Goal: Task Accomplishment & Management: Manage account settings

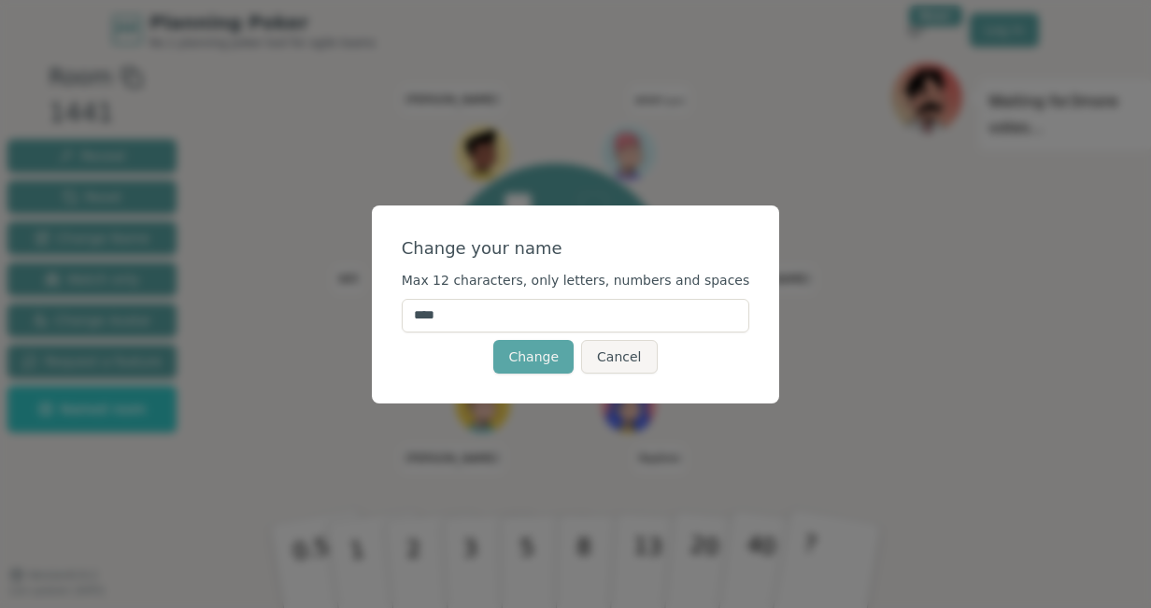
click at [498, 325] on input "****" at bounding box center [576, 316] width 348 height 34
type input "**"
click at [524, 363] on button "Change" at bounding box center [533, 357] width 80 height 34
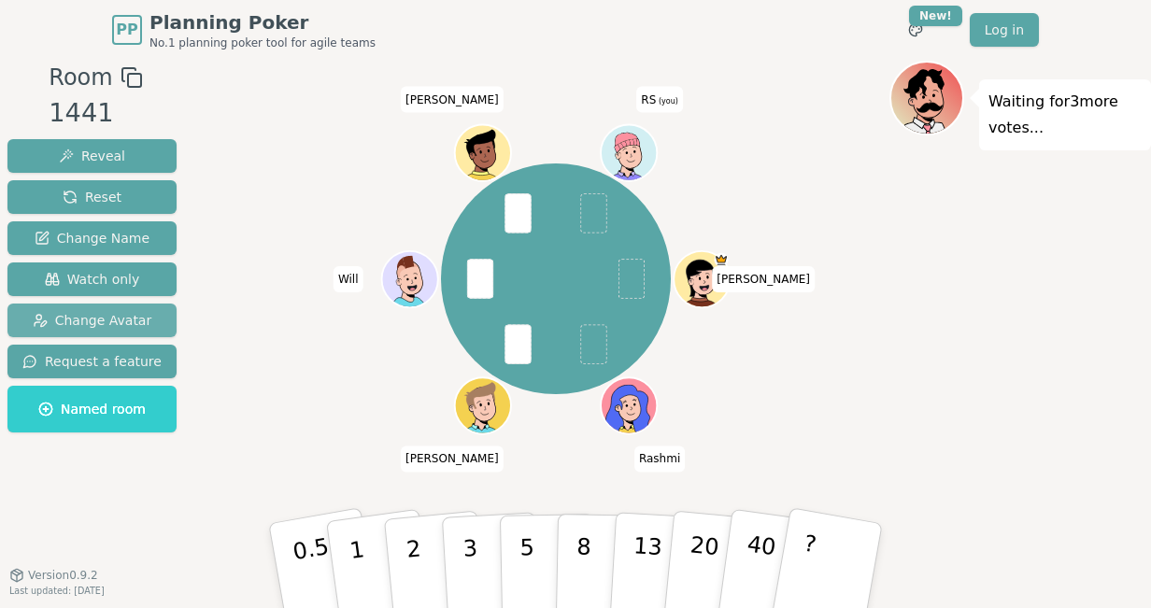
click at [78, 325] on span "Change Avatar" at bounding box center [93, 320] width 120 height 19
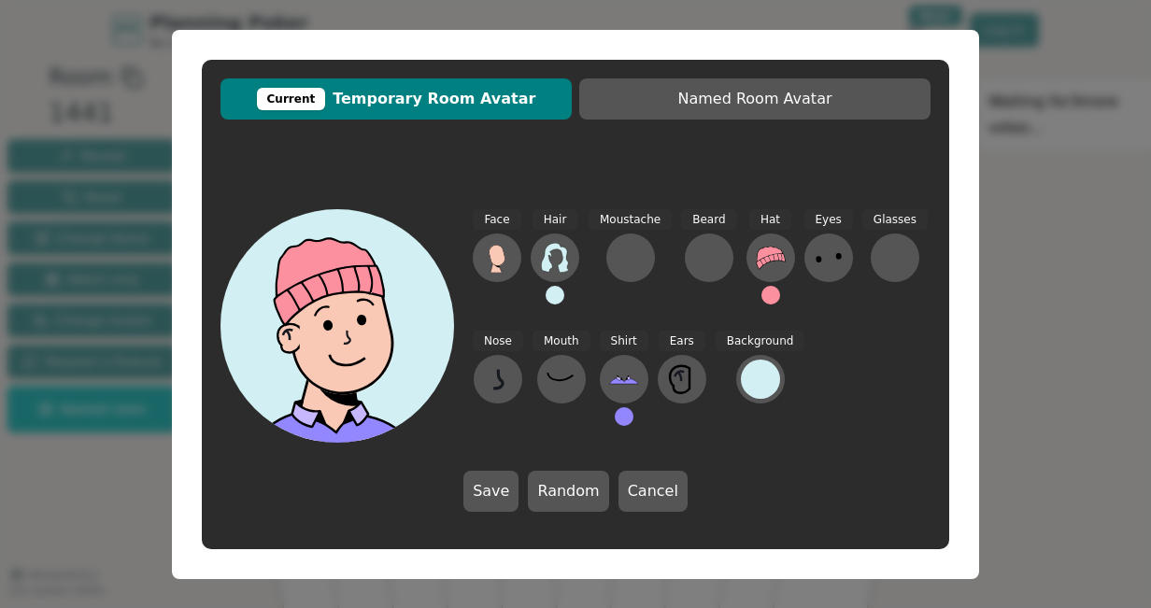
click at [472, 98] on span "Current Temporary Room Avatar" at bounding box center [396, 99] width 333 height 22
click at [560, 483] on button "Random" at bounding box center [568, 491] width 80 height 41
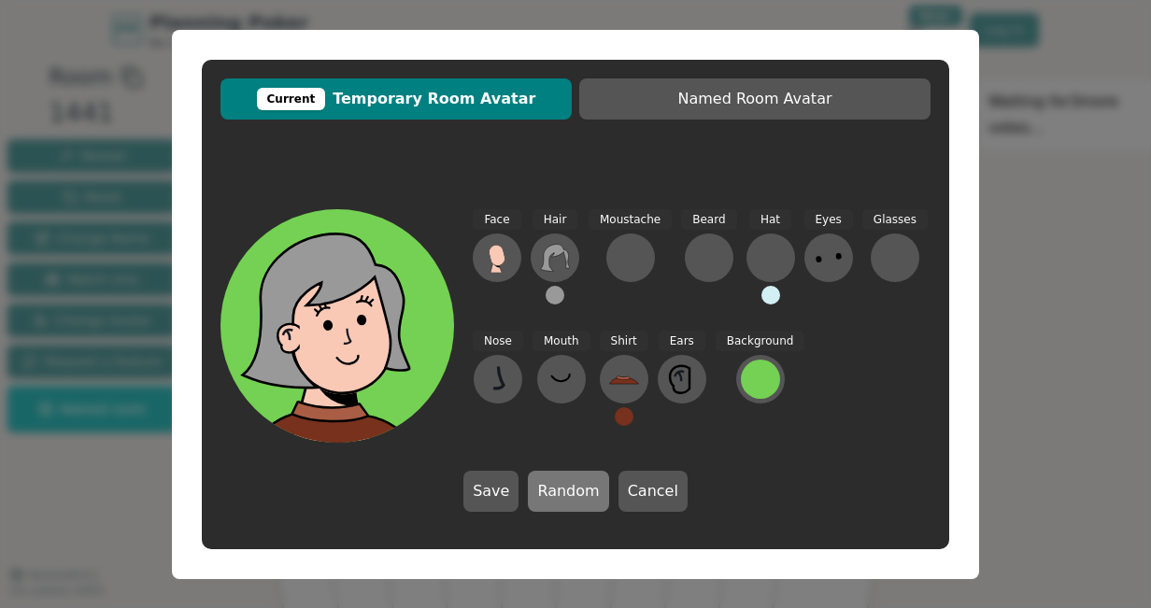
click at [560, 487] on button "Random" at bounding box center [568, 491] width 80 height 41
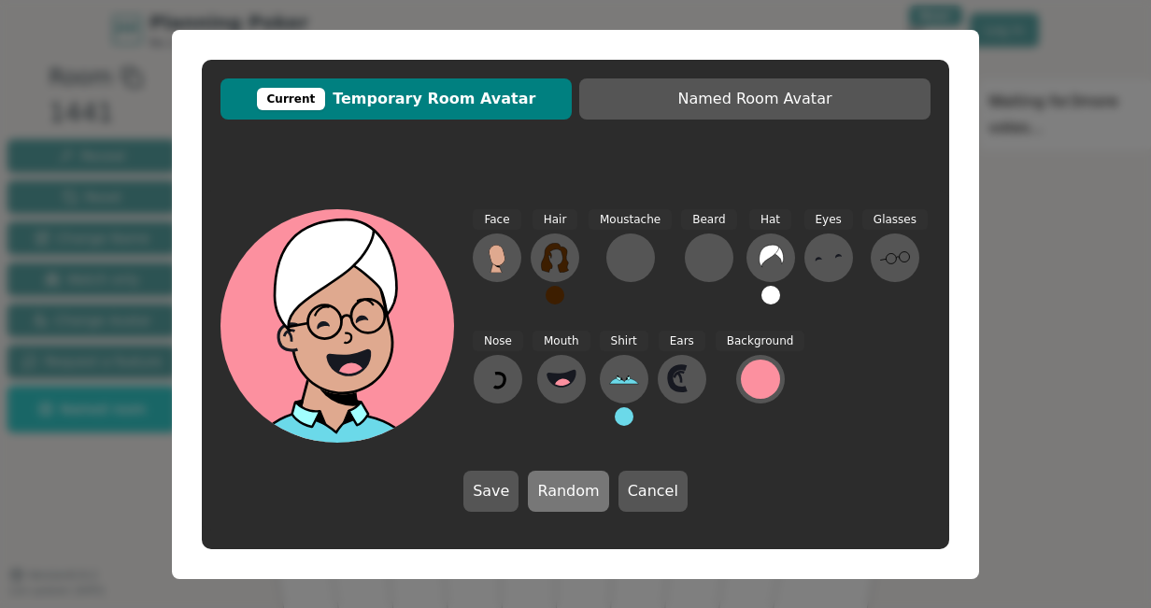
click at [560, 487] on button "Random" at bounding box center [568, 491] width 80 height 41
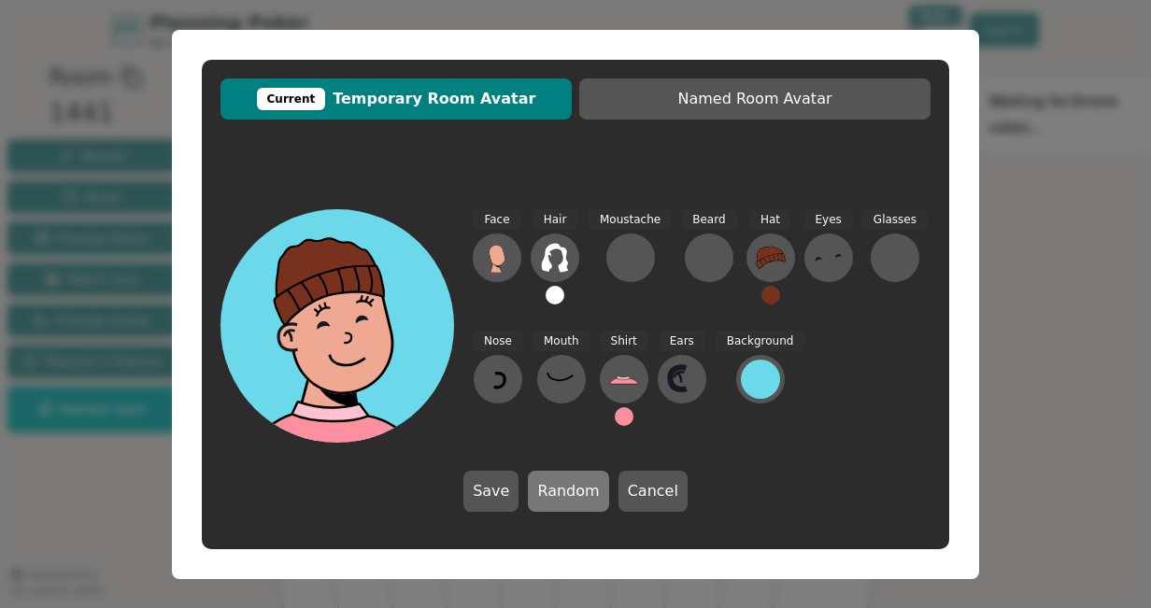
click at [560, 487] on button "Random" at bounding box center [568, 491] width 80 height 41
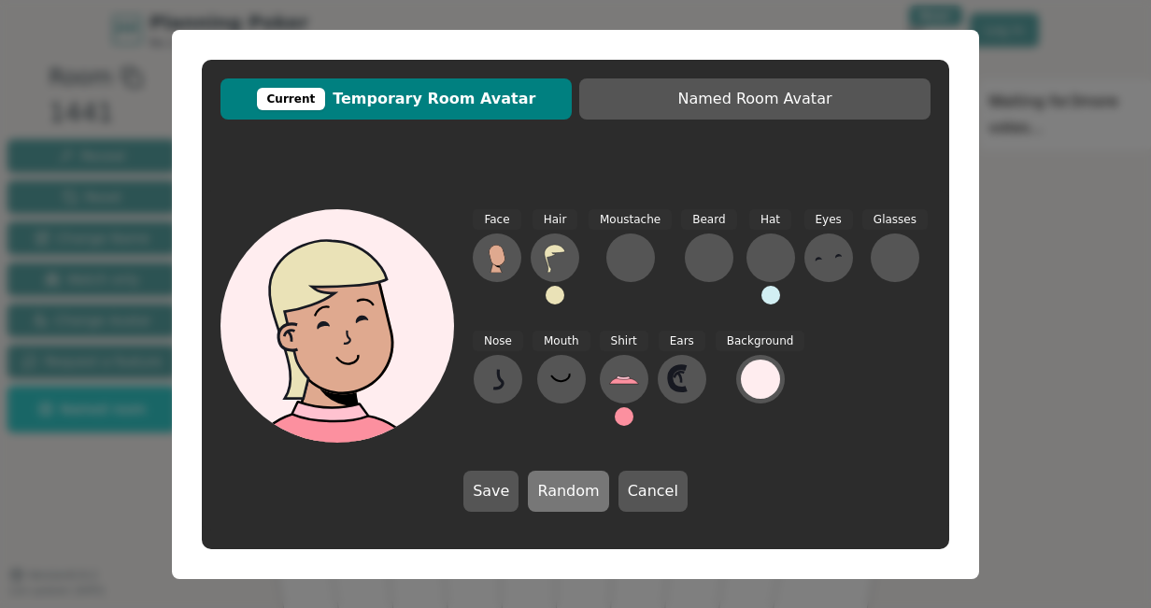
click at [560, 487] on button "Random" at bounding box center [568, 491] width 80 height 41
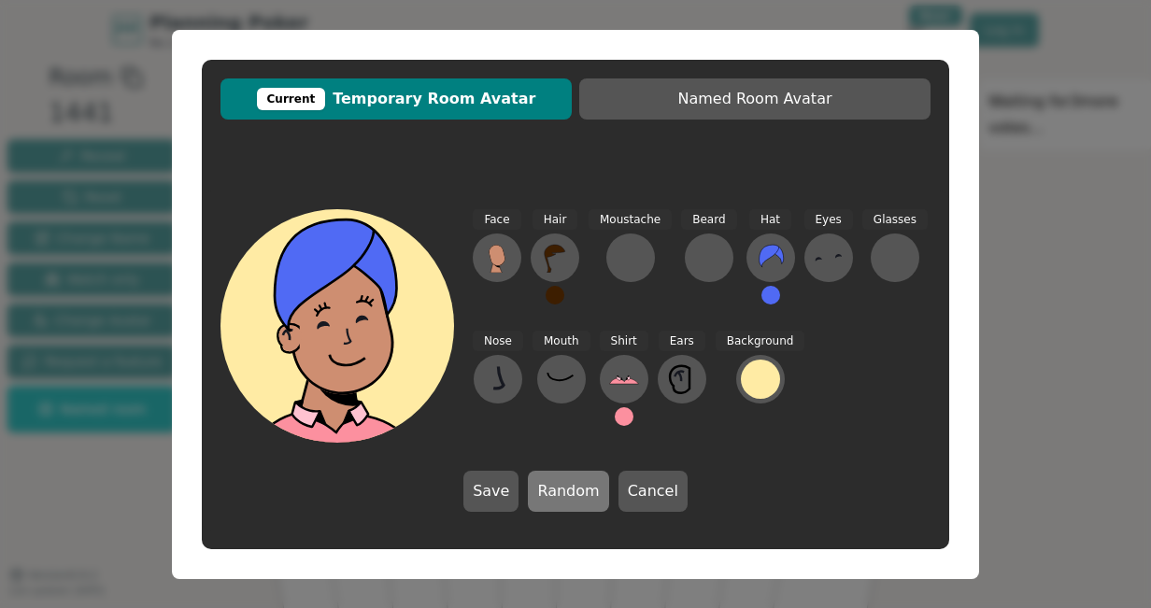
click at [560, 487] on button "Random" at bounding box center [568, 491] width 80 height 41
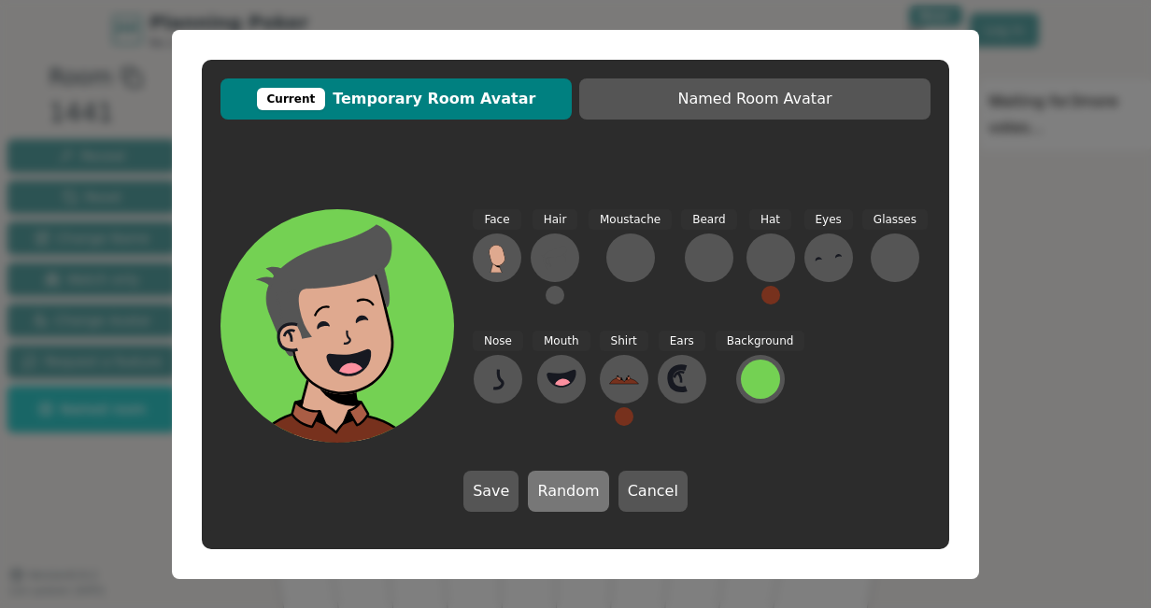
click at [560, 487] on button "Random" at bounding box center [568, 491] width 80 height 41
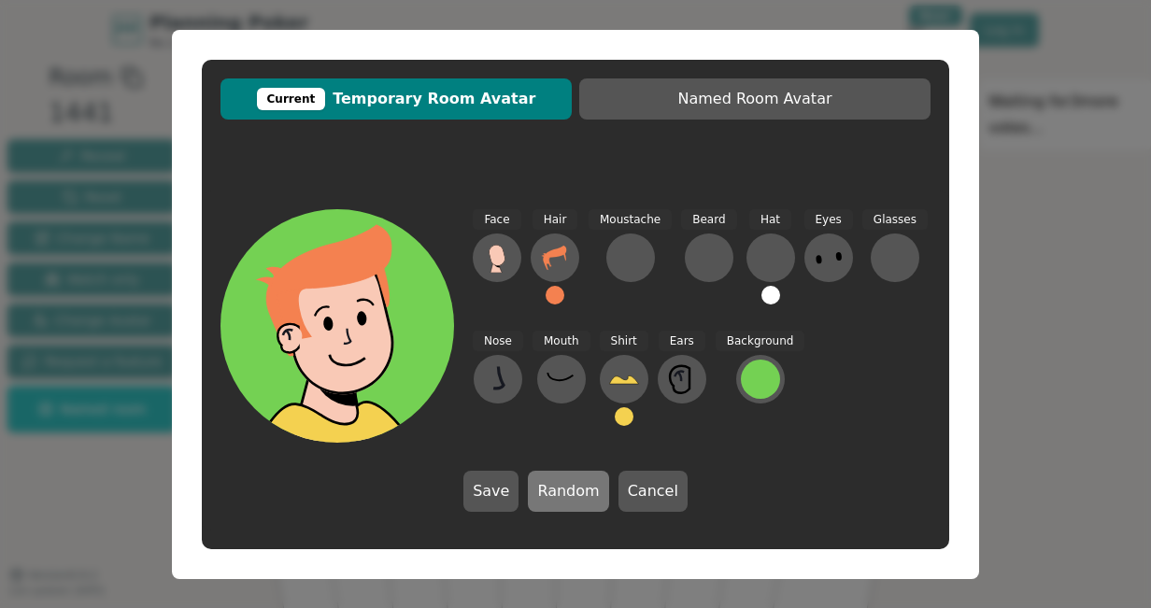
click at [560, 487] on button "Random" at bounding box center [568, 491] width 80 height 41
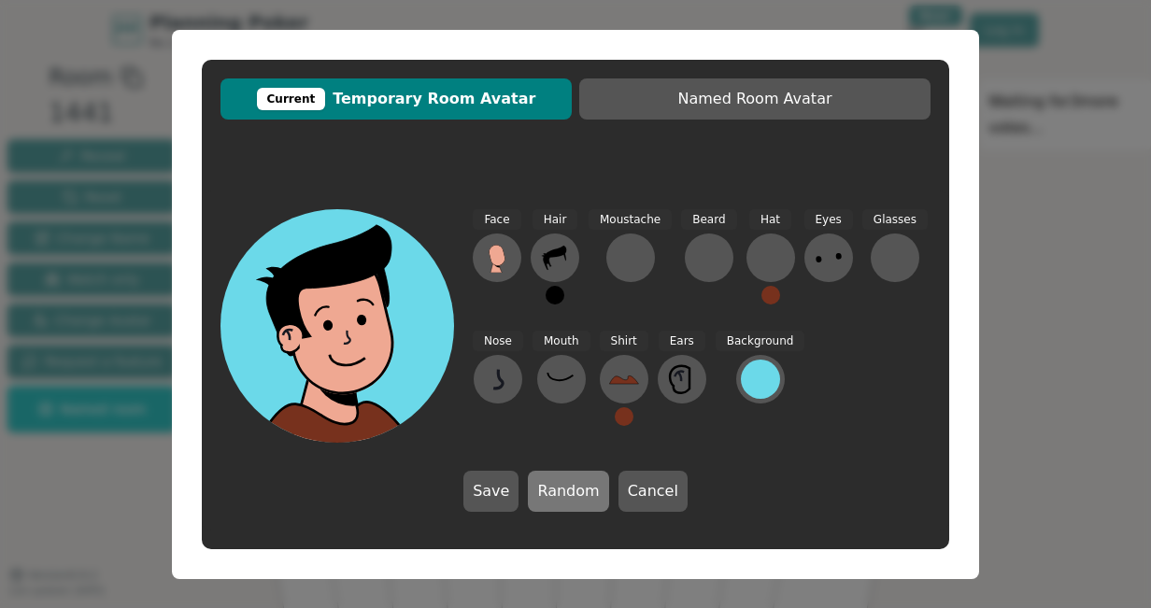
click at [560, 487] on button "Random" at bounding box center [568, 491] width 80 height 41
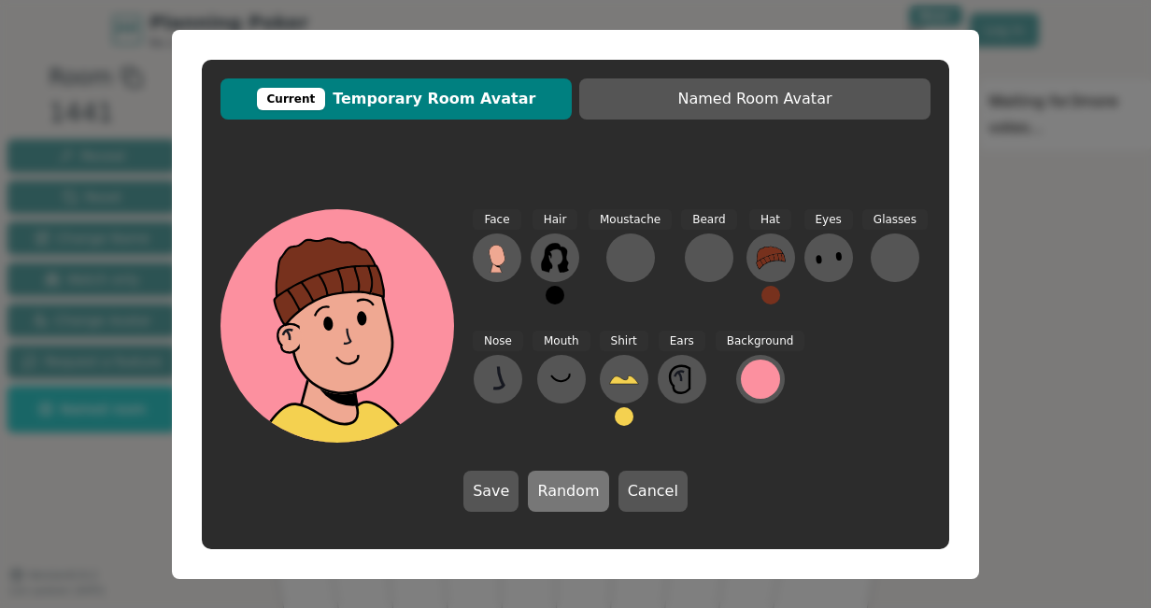
click at [560, 485] on button "Random" at bounding box center [568, 491] width 80 height 41
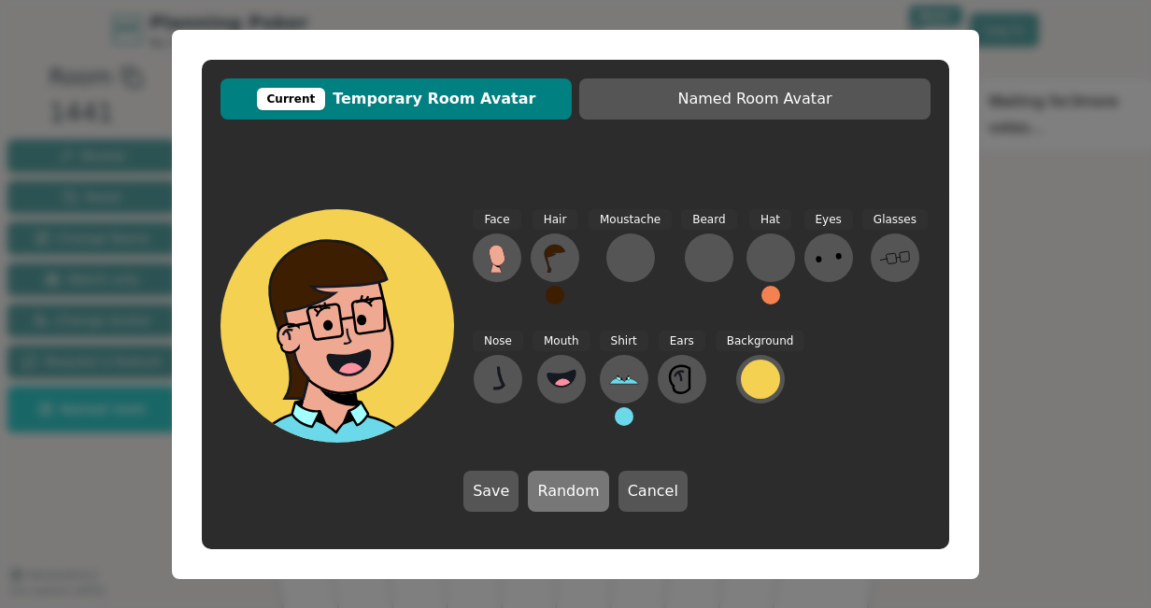
click at [560, 485] on button "Random" at bounding box center [568, 491] width 80 height 41
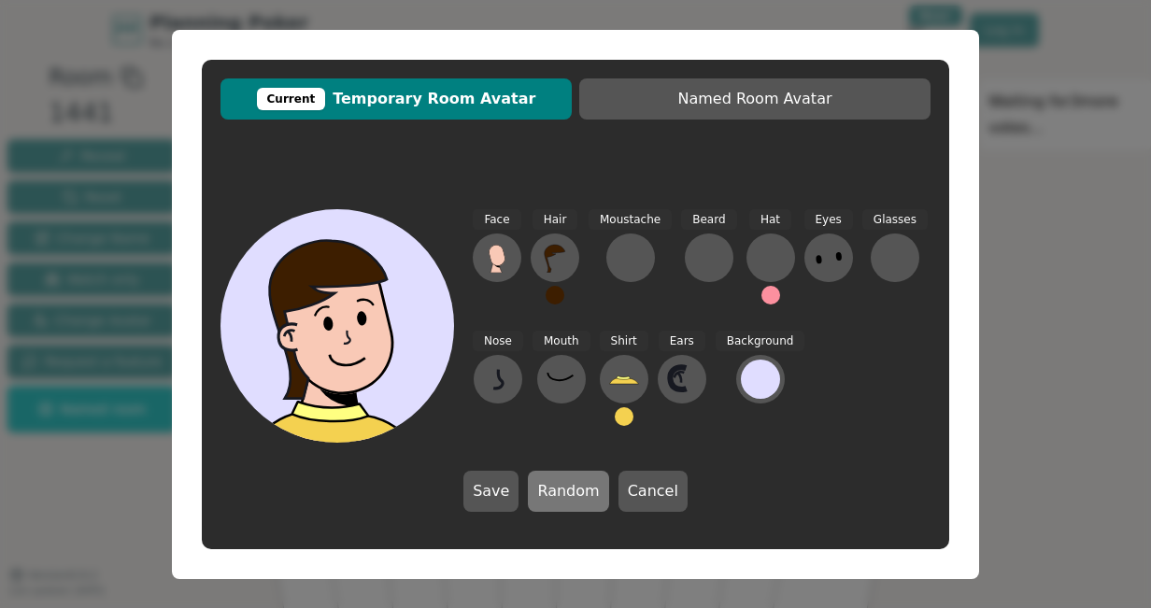
click at [560, 485] on button "Random" at bounding box center [568, 491] width 80 height 41
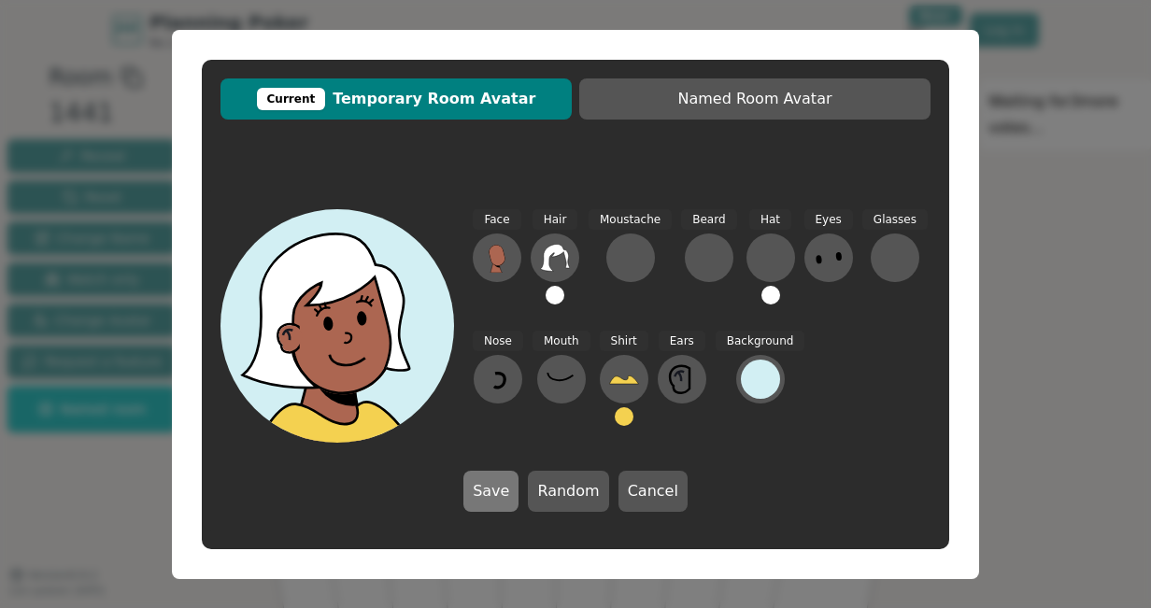
click at [517, 487] on button "Save" at bounding box center [490, 491] width 55 height 41
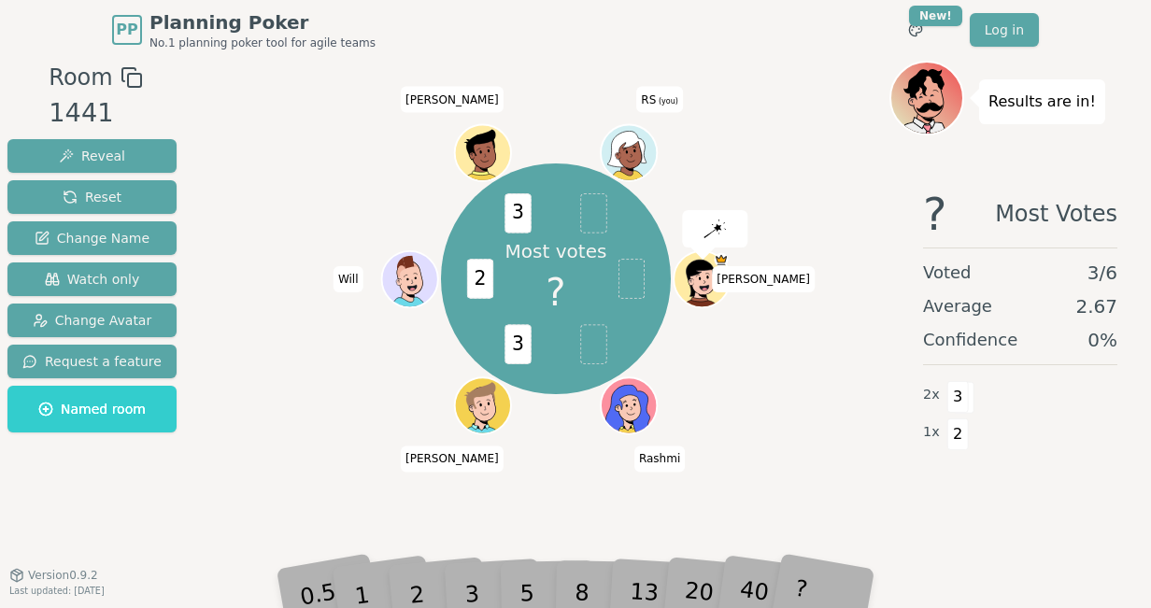
click at [468, 584] on div "3" at bounding box center [491, 566] width 60 height 68
click at [473, 586] on div "3" at bounding box center [491, 566] width 60 height 68
click at [471, 596] on div "3" at bounding box center [491, 566] width 60 height 68
click at [464, 585] on div "3" at bounding box center [491, 566] width 60 height 68
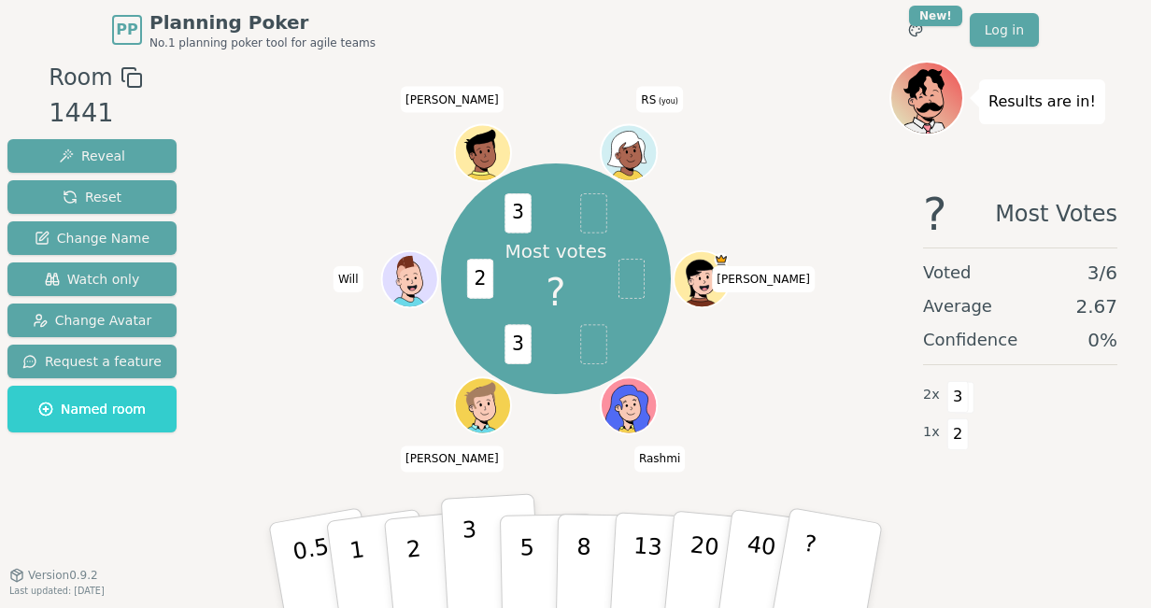
click at [467, 584] on p "3" at bounding box center [471, 568] width 21 height 102
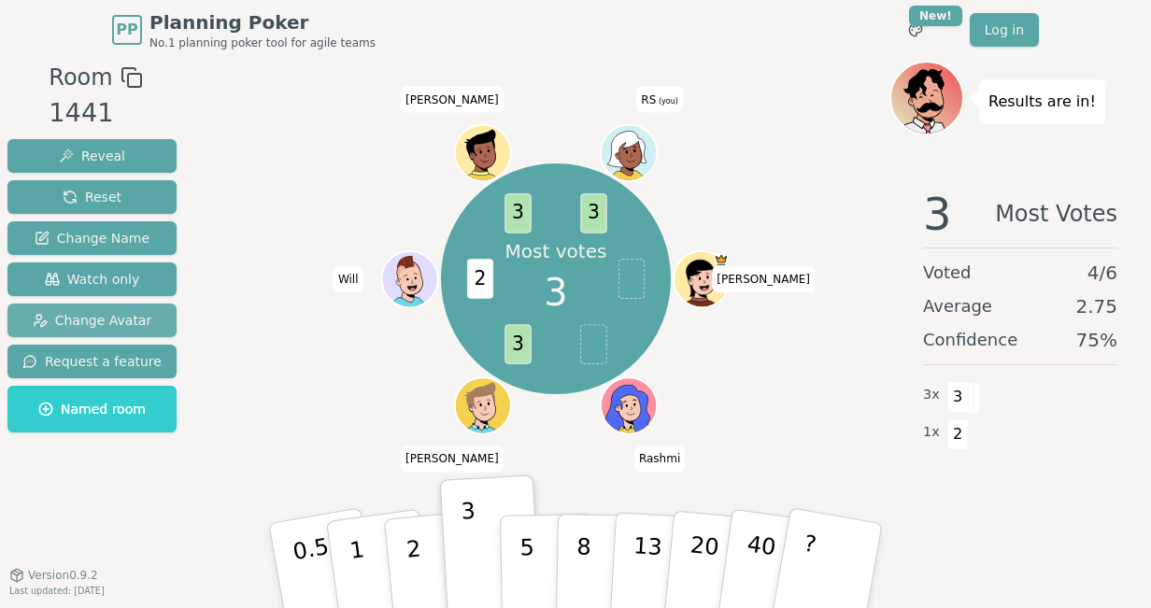
click at [94, 309] on button "Change Avatar" at bounding box center [91, 321] width 169 height 34
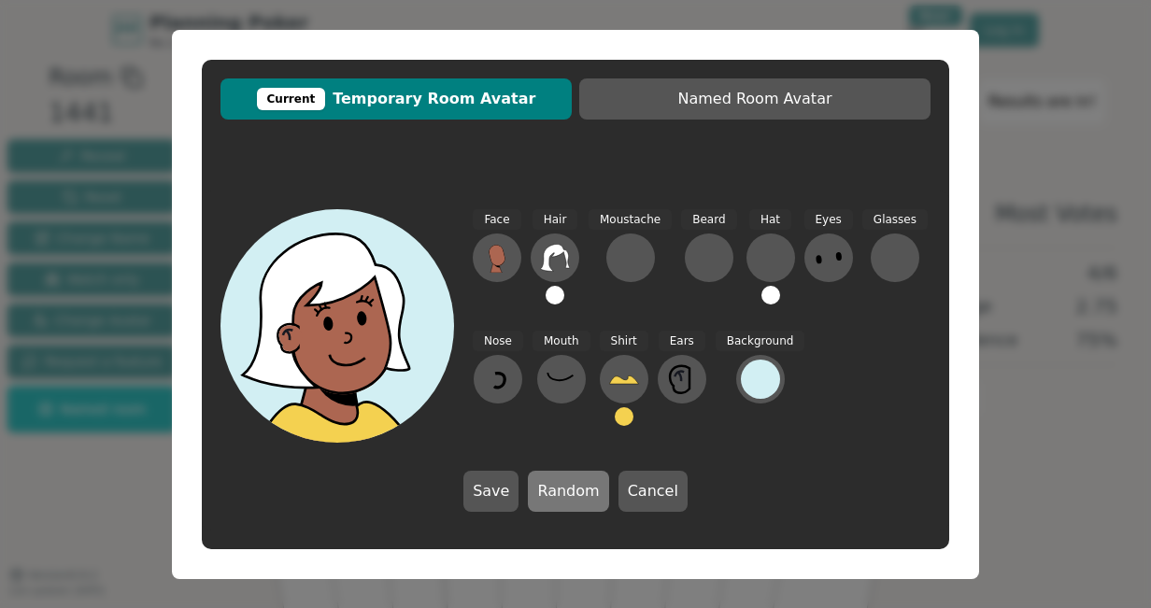
click at [548, 500] on button "Random" at bounding box center [568, 491] width 80 height 41
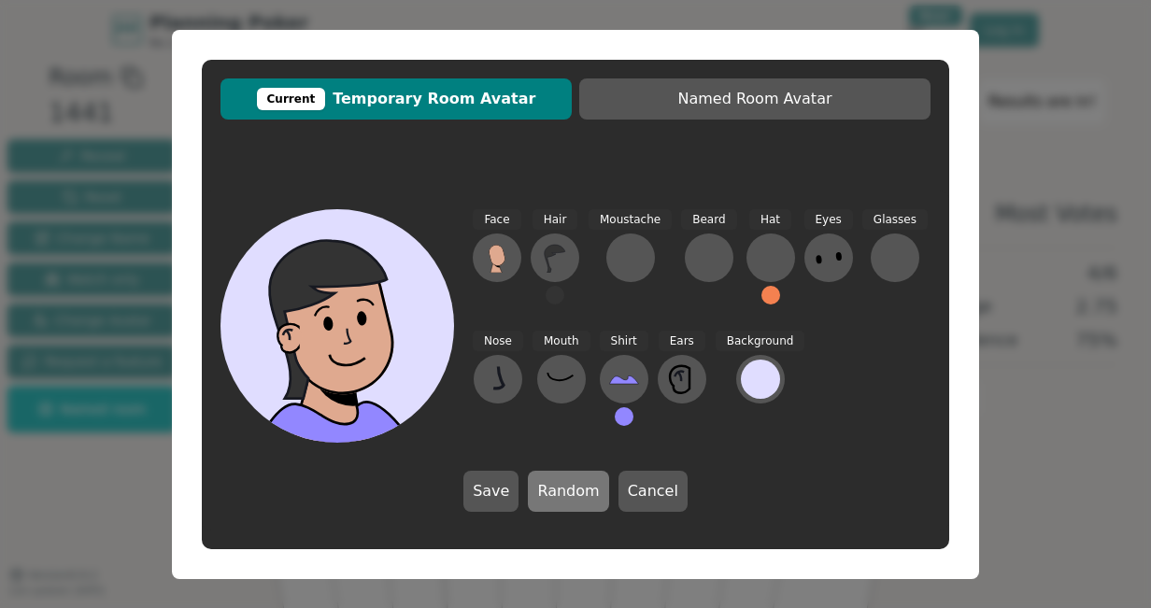
click at [548, 499] on button "Random" at bounding box center [568, 491] width 80 height 41
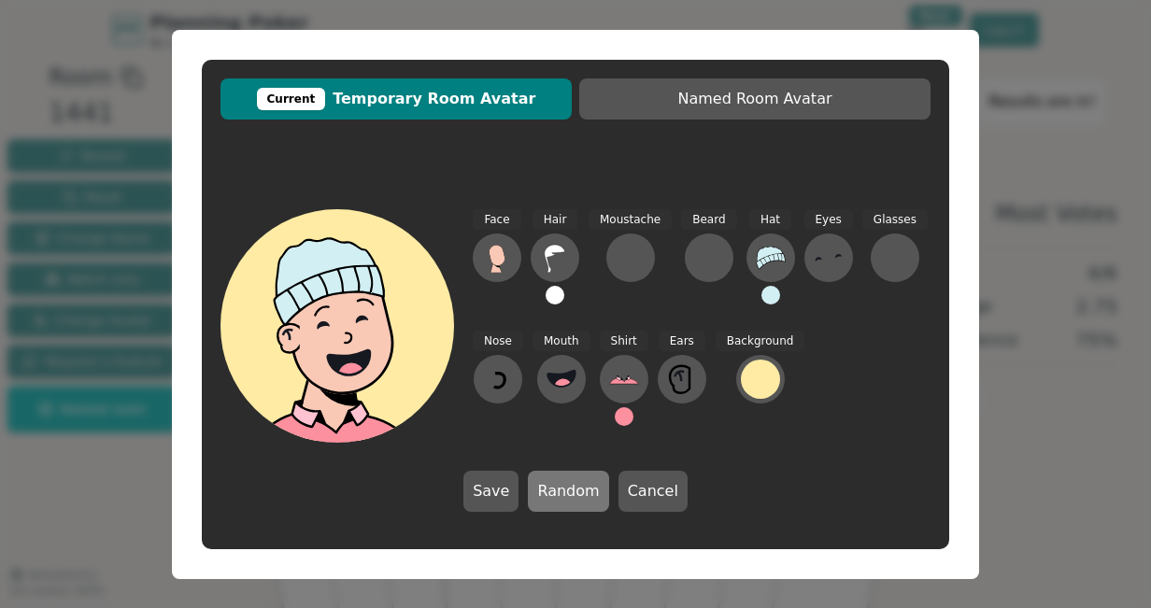
click at [548, 499] on button "Random" at bounding box center [568, 491] width 80 height 41
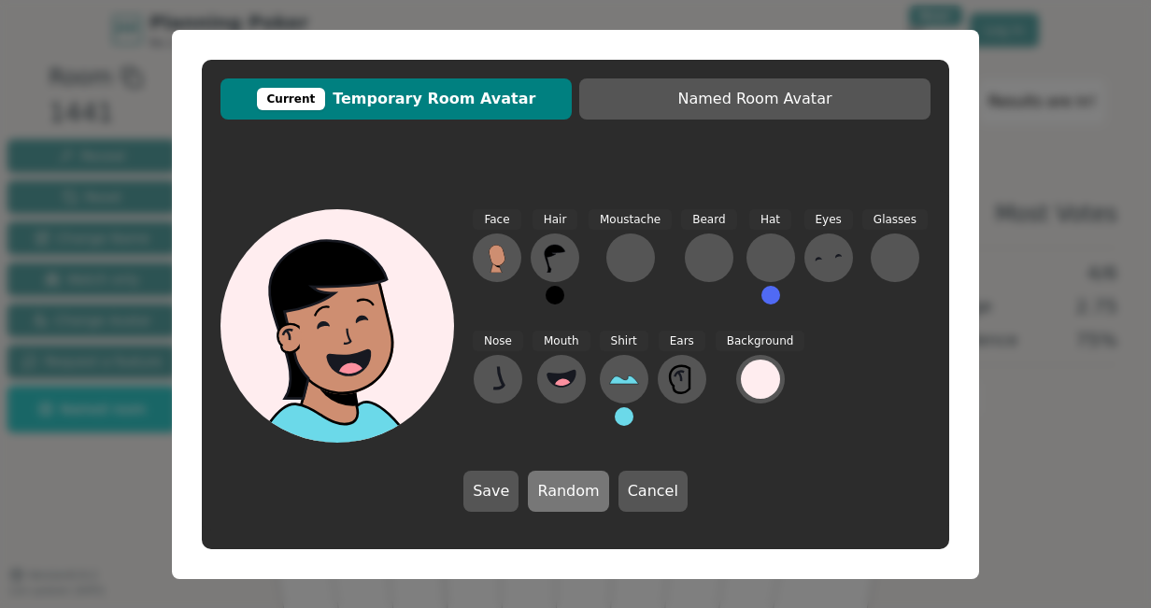
click at [567, 495] on button "Random" at bounding box center [568, 491] width 80 height 41
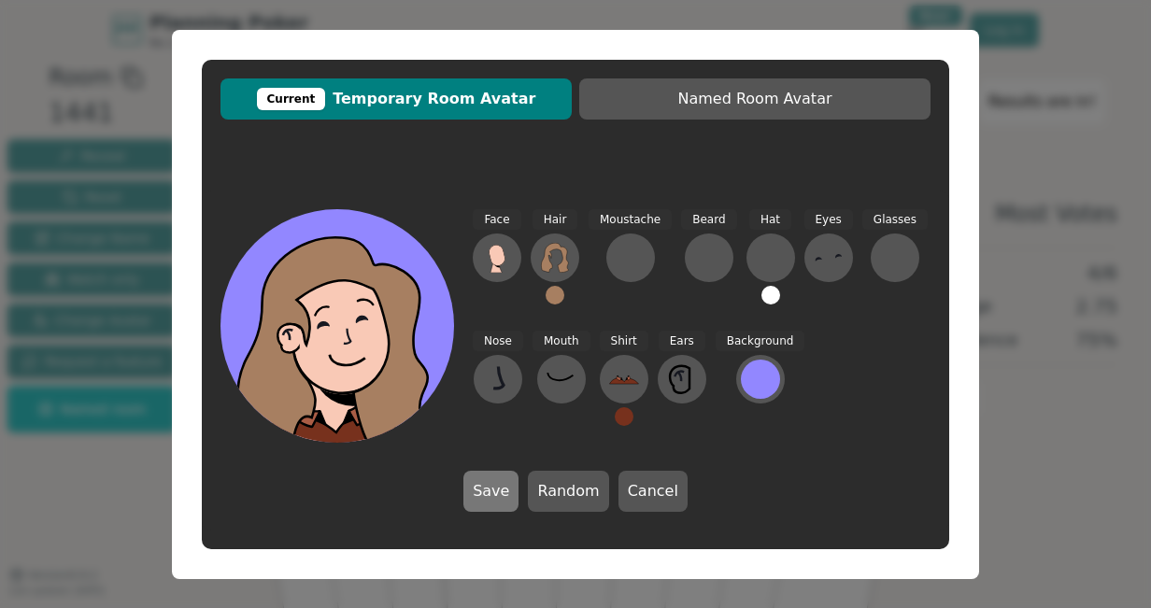
click at [512, 491] on button "Save" at bounding box center [490, 491] width 55 height 41
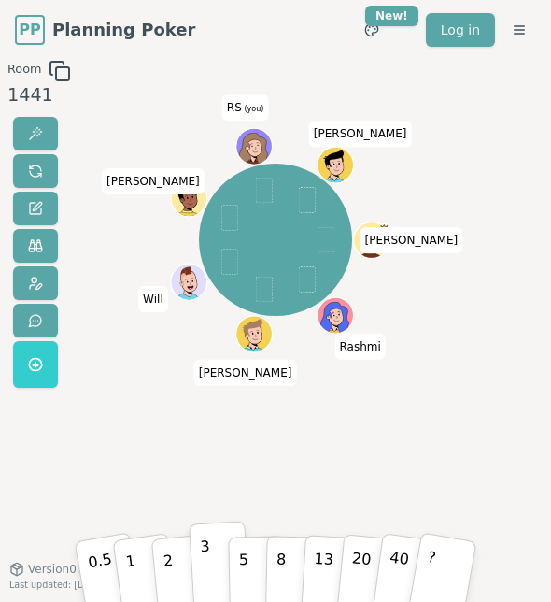
click at [204, 579] on p "3" at bounding box center [206, 565] width 13 height 64
click at [155, 433] on div "[PERSON_NAME] [PERSON_NAME] Will [PERSON_NAME] RS (you) [PERSON_NAME]" at bounding box center [275, 317] width 277 height 514
click at [176, 566] on button "2" at bounding box center [181, 563] width 64 height 89
click at [208, 573] on p "3" at bounding box center [206, 565] width 13 height 64
click at [304, 484] on div "[PERSON_NAME] [PERSON_NAME] Will [PERSON_NAME] RS (you) [PERSON_NAME]" at bounding box center [275, 317] width 277 height 514
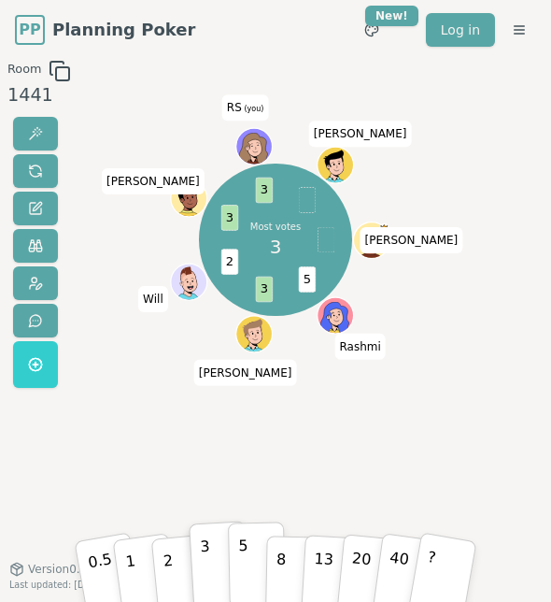
click at [254, 571] on button "5" at bounding box center [257, 563] width 58 height 85
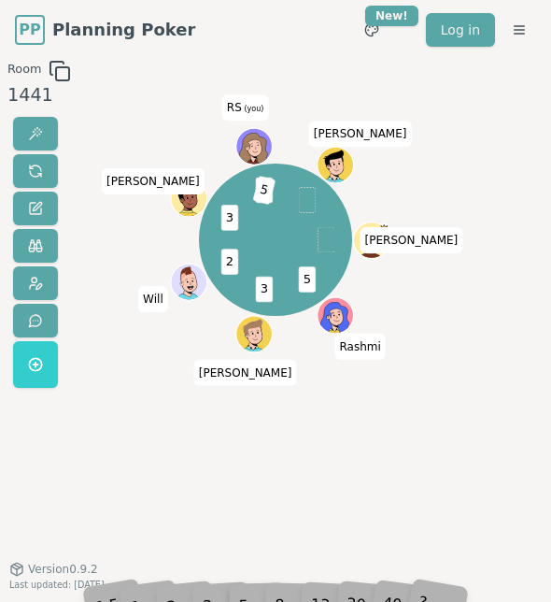
click at [149, 493] on div "5 3 2 3 3 5 [PERSON_NAME] [PERSON_NAME] Will [PERSON_NAME] RS (you) [PERSON_NAM…" at bounding box center [275, 317] width 277 height 514
click at [277, 463] on div "5 3 2 3 3 5 [PERSON_NAME] [PERSON_NAME] Will [PERSON_NAME] RS (you) [PERSON_NAM…" at bounding box center [275, 317] width 277 height 514
click at [209, 470] on div "5 3 2 3 3 5 [PERSON_NAME] [PERSON_NAME] Will [PERSON_NAME] RS (you) [PERSON_NAM…" at bounding box center [275, 317] width 277 height 514
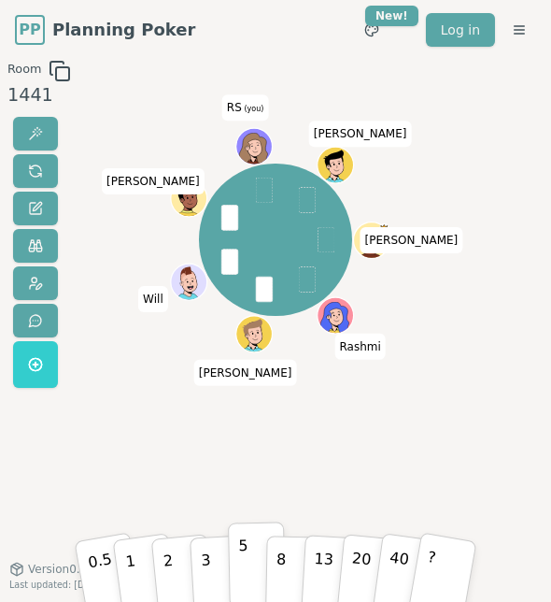
click at [239, 572] on p "5" at bounding box center [243, 564] width 11 height 64
click at [213, 582] on button "3" at bounding box center [219, 563] width 61 height 87
click at [492, 411] on div "Room 1441 2 2 2 3 [PERSON_NAME] [PERSON_NAME] Will [PERSON_NAME] RS (you) [PERS…" at bounding box center [275, 317] width 551 height 514
click at [241, 575] on p "5" at bounding box center [243, 564] width 11 height 64
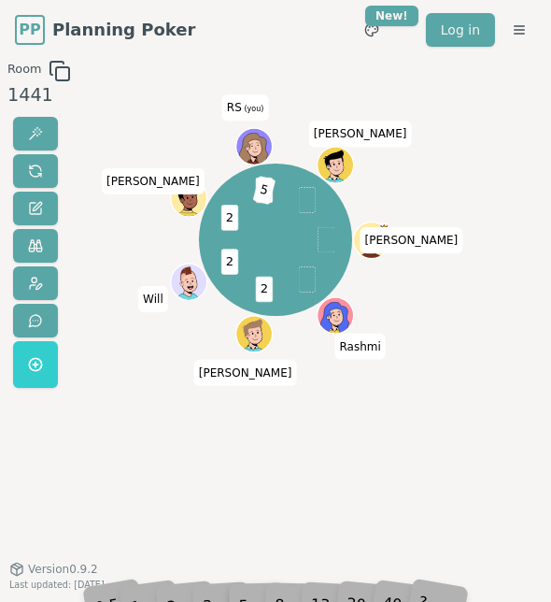
click at [263, 497] on div "2 2 2 3 5 [PERSON_NAME] [PERSON_NAME] Will [PERSON_NAME] RS (you) [PERSON_NAME]" at bounding box center [275, 317] width 277 height 514
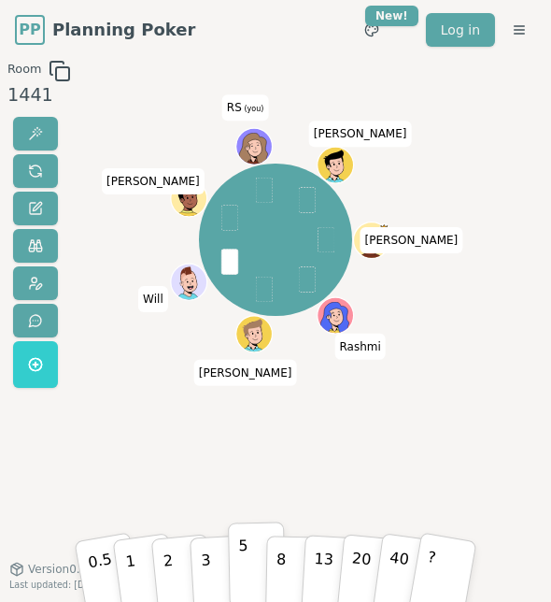
click at [248, 572] on button "5" at bounding box center [257, 563] width 58 height 85
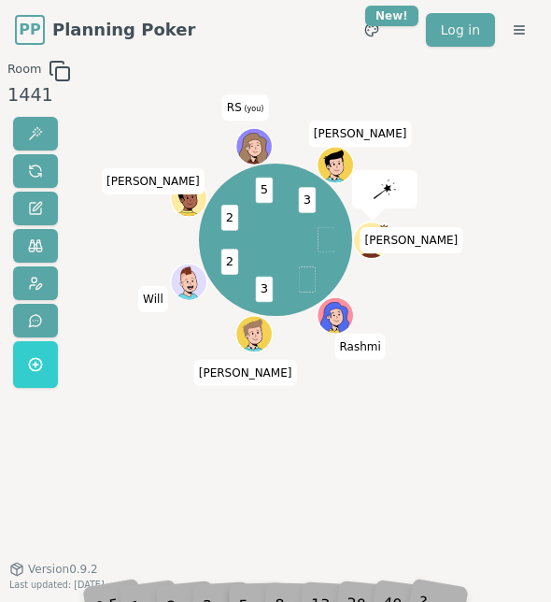
click at [218, 517] on div "3 2 2 5 3 [PERSON_NAME] [PERSON_NAME] Will [PERSON_NAME] RS (you) [PERSON_NAME]" at bounding box center [275, 317] width 277 height 514
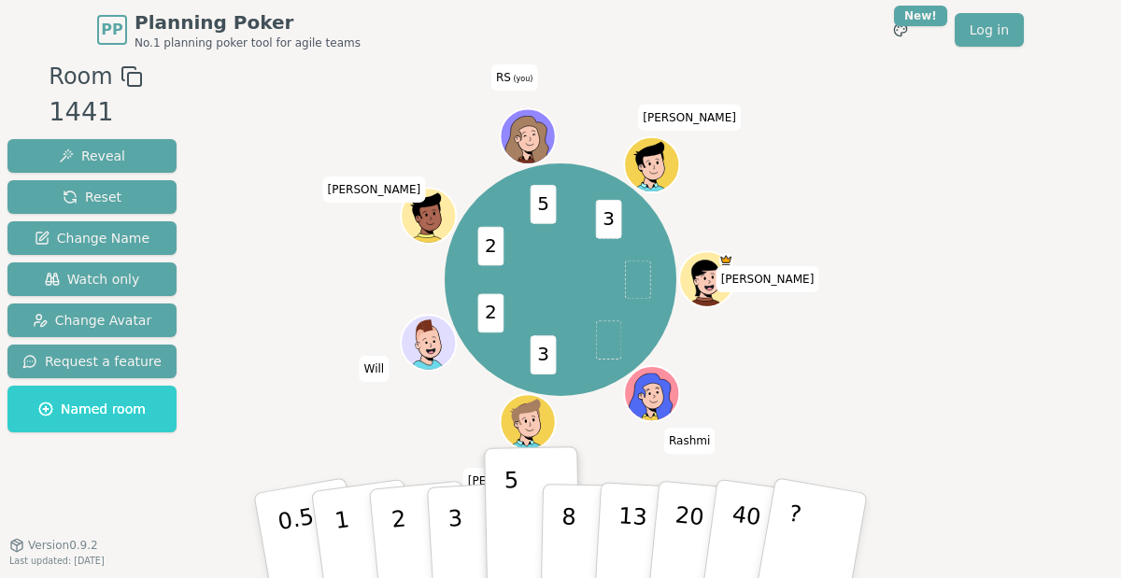
click at [967, 292] on div "Room 1441 Reveal Reset Change Name Watch only Change Avatar Request a feature N…" at bounding box center [560, 317] width 1121 height 514
